Goal: Transaction & Acquisition: Book appointment/travel/reservation

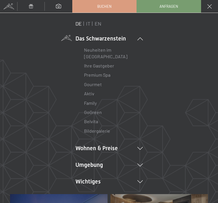
click at [110, 149] on li "Wohnen & Preise Inklusivleistungen Zimmer & Preise Liste Angebote Liste Familie…" at bounding box center [108, 148] width 67 height 8
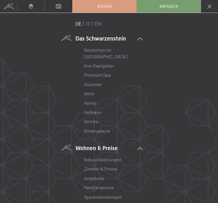
click at [108, 170] on link "Zimmer & Preise" at bounding box center [100, 168] width 33 height 5
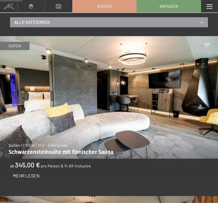
scroll to position [285, 0]
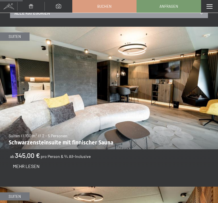
click at [174, 106] on img at bounding box center [109, 88] width 218 height 122
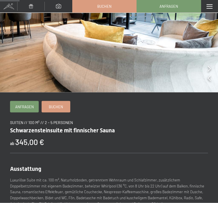
scroll to position [67, 0]
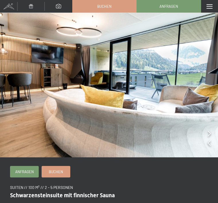
scroll to position [0, 0]
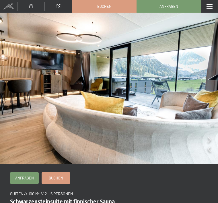
click at [214, 4] on div "Menü" at bounding box center [209, 6] width 17 height 13
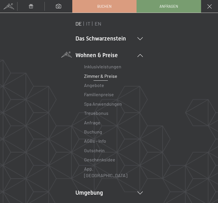
click at [199, 77] on div "DE IT EN Das Schwarzenstein Neuheiten im Schwarzenstein Ihre Gastgeber Premium …" at bounding box center [109, 120] width 198 height 200
click at [212, 5] on div "Menü" at bounding box center [209, 6] width 17 height 13
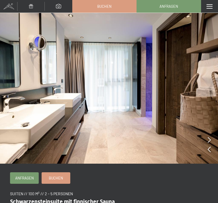
click at [209, 141] on icon at bounding box center [209, 140] width 3 height 6
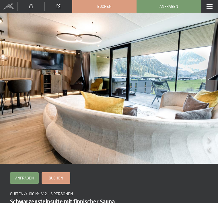
click at [212, 152] on img at bounding box center [109, 81] width 218 height 163
click at [206, 143] on img at bounding box center [109, 81] width 218 height 163
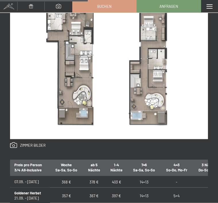
scroll to position [321, 0]
click at [31, 144] on link at bounding box center [28, 145] width 36 height 6
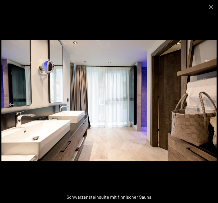
scroll to position [319, 0]
click at [139, 203] on div "Schwarzensteinsuite mit finnischer Sauna" at bounding box center [109, 197] width 218 height 12
click at [132, 203] on div "Schwarzensteinsuite mit finnischer Sauna" at bounding box center [109, 197] width 218 height 12
click at [212, 4] on button "Close gallery" at bounding box center [211, 6] width 14 height 13
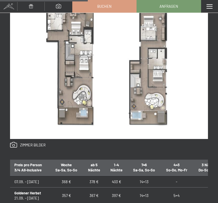
click at [213, 3] on div "Menü" at bounding box center [209, 6] width 17 height 13
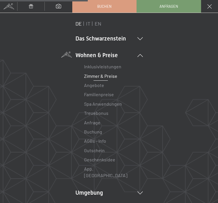
click at [103, 112] on link "Treuebonus" at bounding box center [96, 112] width 24 height 5
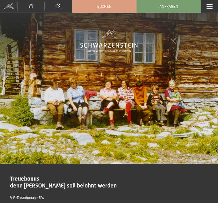
click at [216, 5] on div "Menü" at bounding box center [209, 6] width 17 height 13
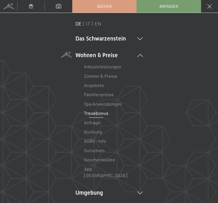
click at [142, 39] on icon at bounding box center [139, 38] width 5 height 3
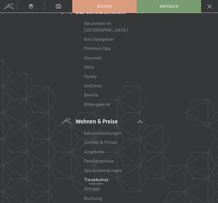
scroll to position [29, 0]
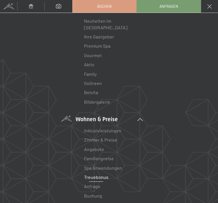
click at [105, 141] on link "Zimmer & Preise" at bounding box center [100, 139] width 33 height 5
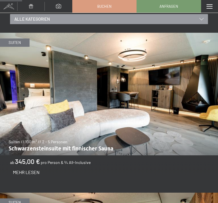
scroll to position [279, 0]
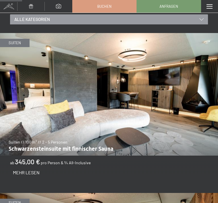
click at [158, 127] on img at bounding box center [109, 94] width 218 height 122
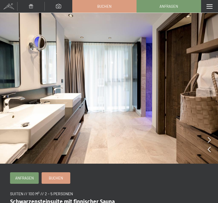
click at [210, 139] on icon at bounding box center [209, 140] width 3 height 6
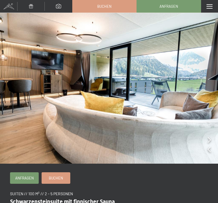
click at [211, 138] on img at bounding box center [109, 81] width 218 height 163
click at [209, 138] on icon at bounding box center [209, 140] width 3 height 6
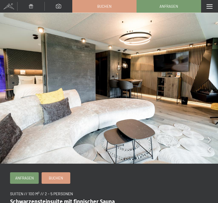
click at [205, 141] on img at bounding box center [109, 81] width 218 height 163
click at [210, 140] on icon at bounding box center [209, 140] width 3 height 6
click at [207, 137] on img at bounding box center [109, 81] width 218 height 163
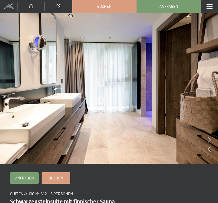
click at [208, 141] on icon at bounding box center [209, 140] width 3 height 6
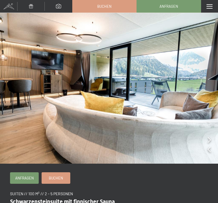
click at [209, 141] on icon at bounding box center [209, 140] width 3 height 6
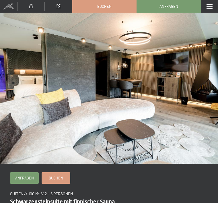
click at [209, 142] on icon at bounding box center [209, 140] width 3 height 6
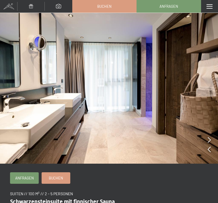
click at [208, 142] on icon at bounding box center [209, 140] width 3 height 6
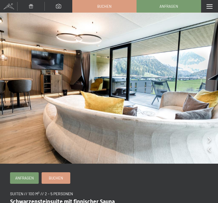
click at [210, 143] on div at bounding box center [209, 140] width 3 height 8
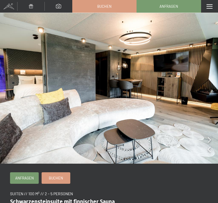
click at [206, 143] on img at bounding box center [109, 81] width 218 height 163
click at [209, 143] on div at bounding box center [209, 140] width 3 height 8
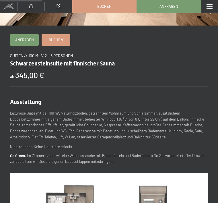
scroll to position [156, 0]
